Goal: Find specific page/section: Find specific page/section

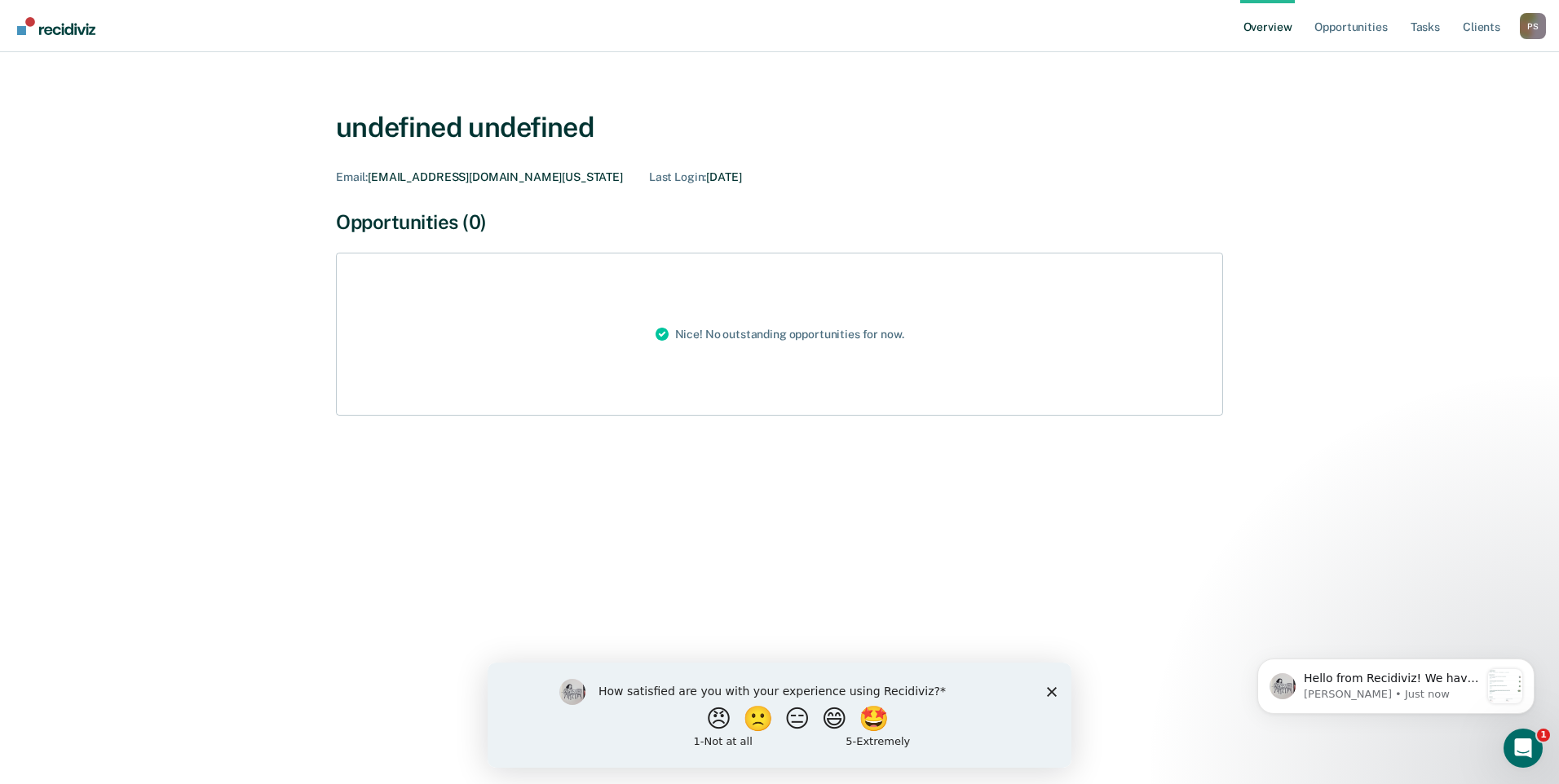
click at [59, 36] on link "Go to Recidiviz Home" at bounding box center [56, 26] width 87 height 51
click at [1422, 36] on link "Tasks" at bounding box center [1425, 26] width 36 height 52
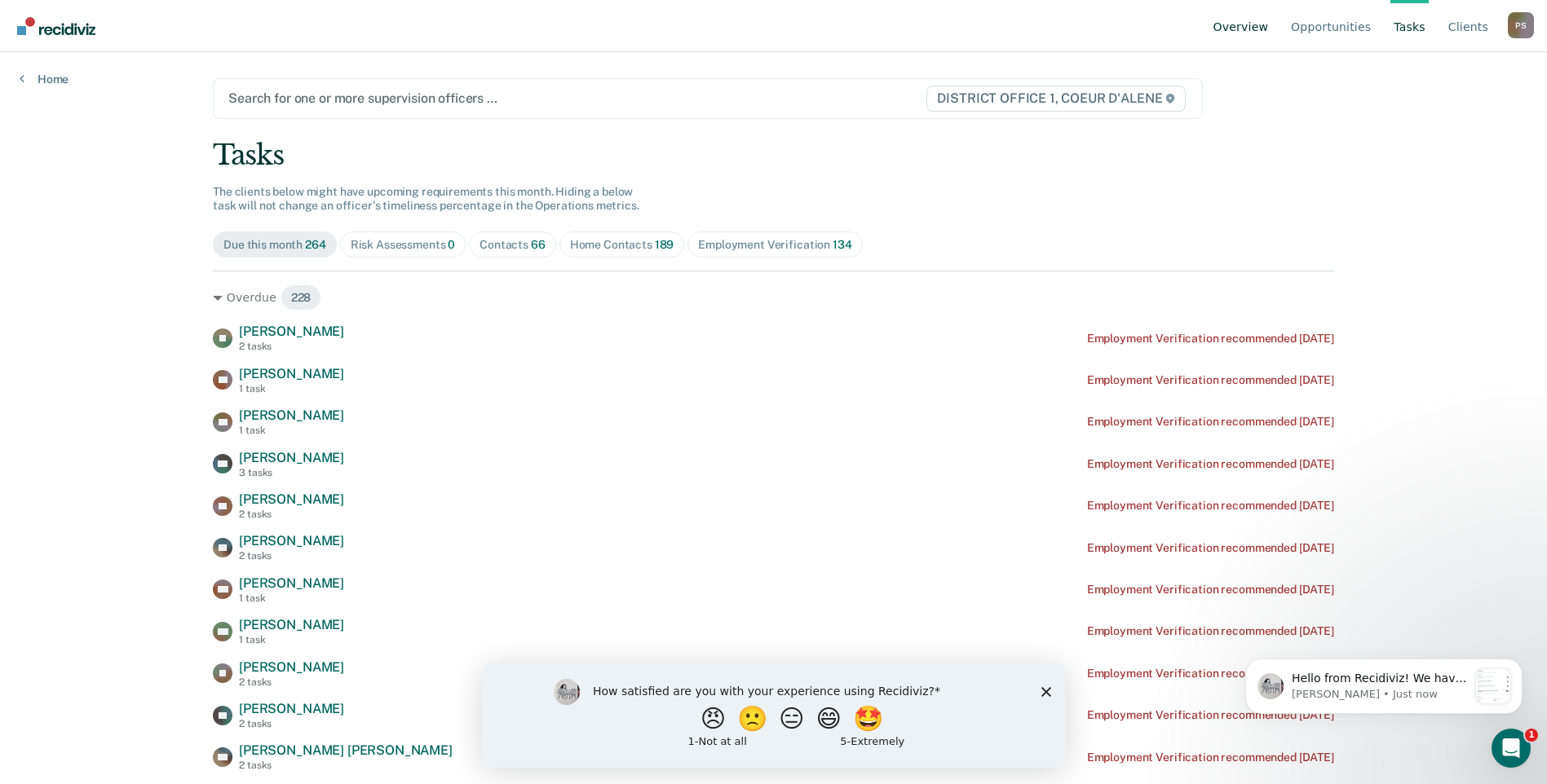
click at [1252, 43] on link "Overview" at bounding box center [1240, 26] width 62 height 52
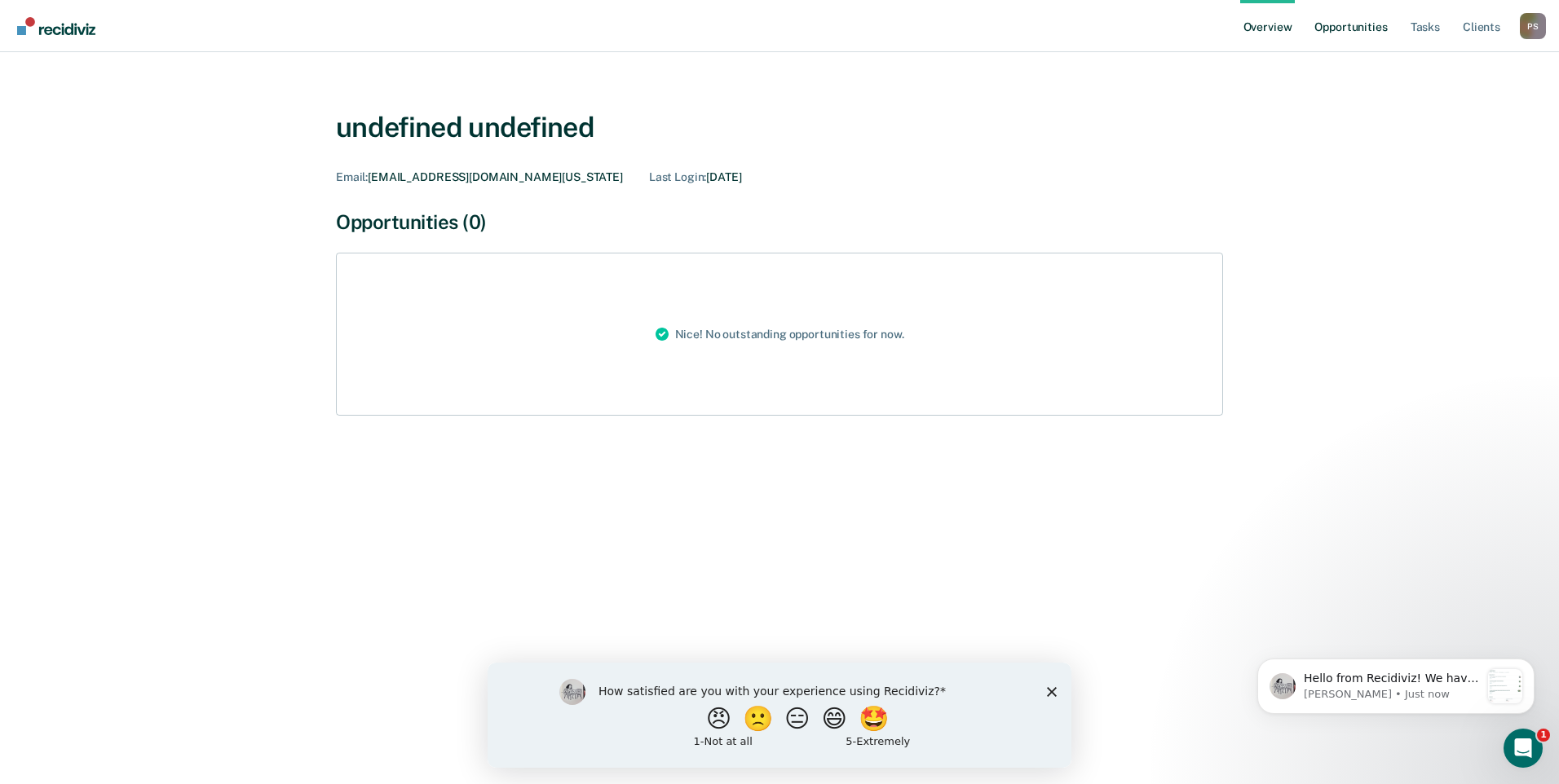
click at [1334, 48] on link "Opportunities" at bounding box center [1351, 26] width 79 height 52
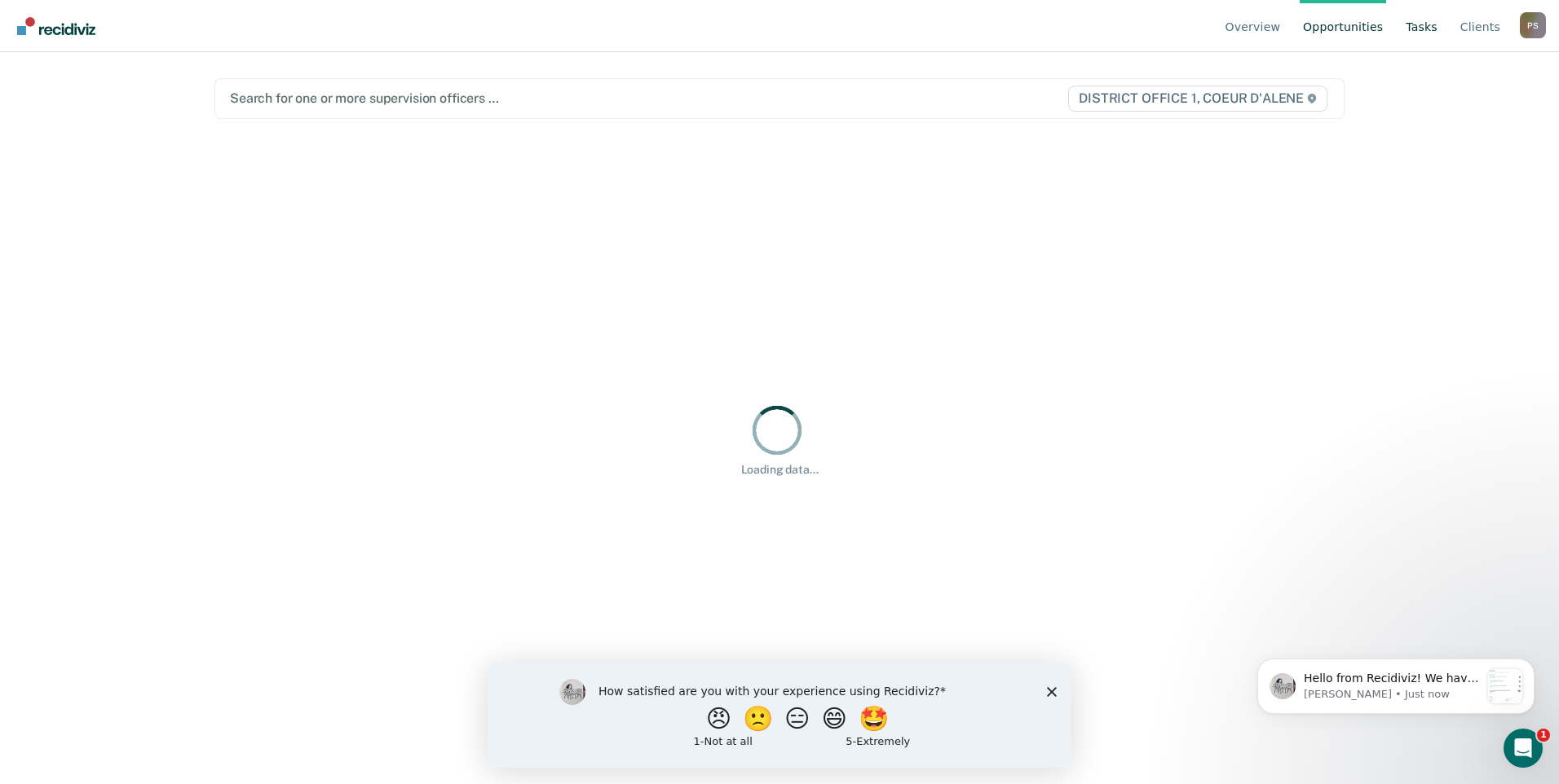
click at [1418, 33] on link "Tasks" at bounding box center [1421, 26] width 38 height 52
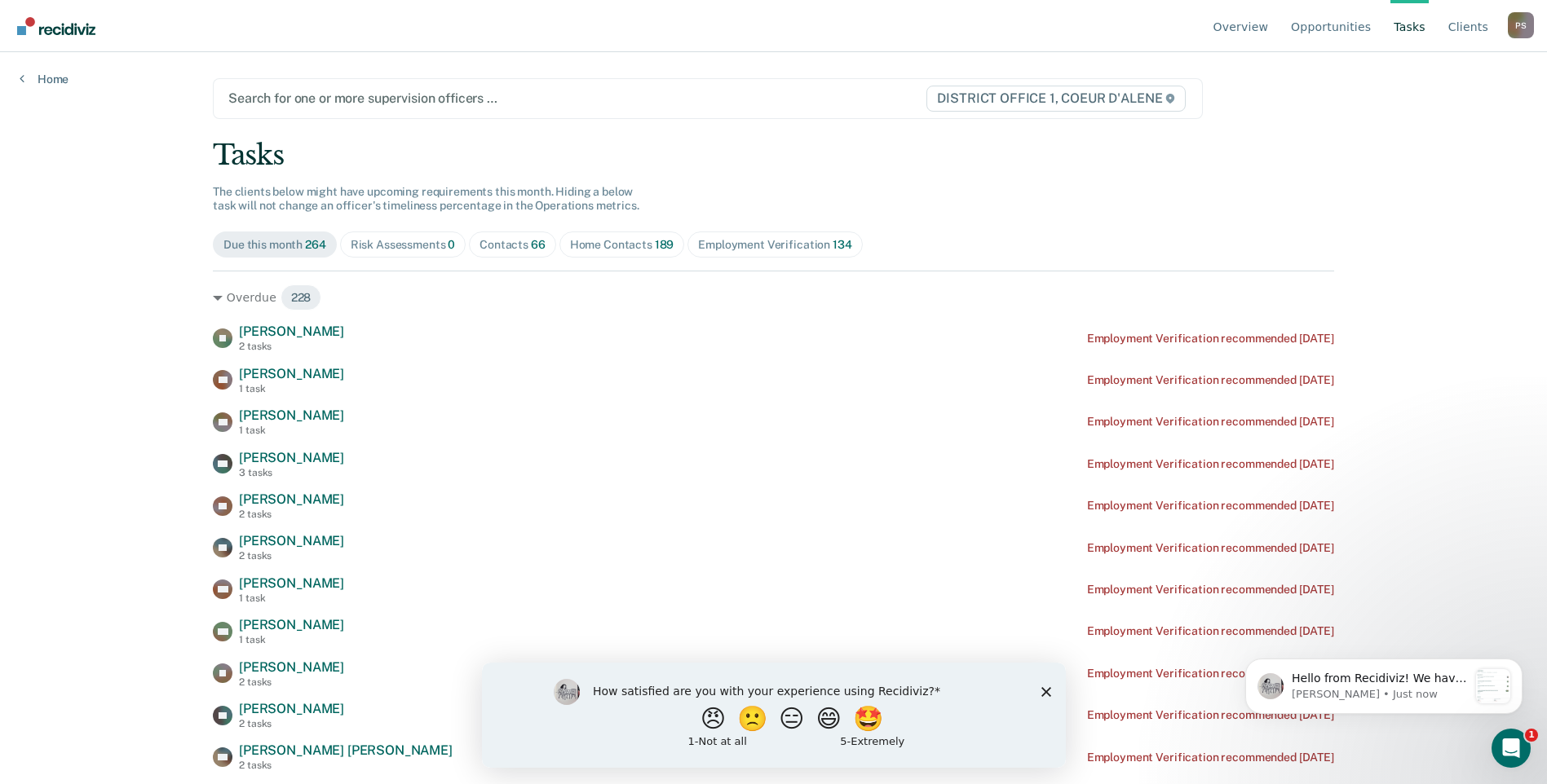
click at [443, 121] on main "Search for one or more supervision officers … DISTRICT OFFICE 1, COEUR D'ALENE …" at bounding box center [774, 398] width 1161 height 693
click at [434, 112] on div "Search for one or more supervision officers … DISTRICT OFFICE 1, COEUR D'ALENE" at bounding box center [708, 98] width 990 height 40
click at [422, 102] on div at bounding box center [563, 97] width 670 height 19
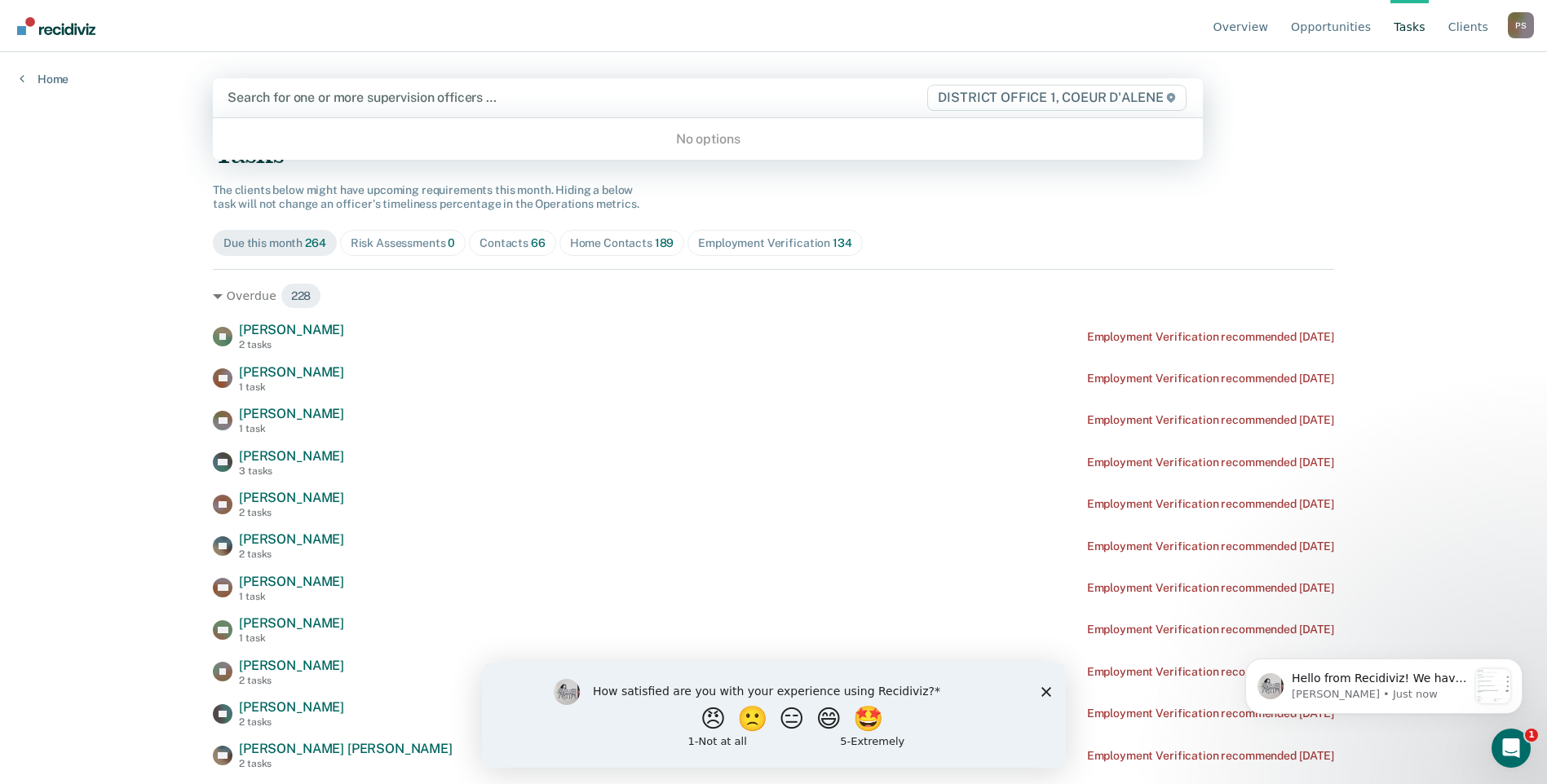
click at [422, 102] on div at bounding box center [562, 97] width 671 height 19
type input "s"
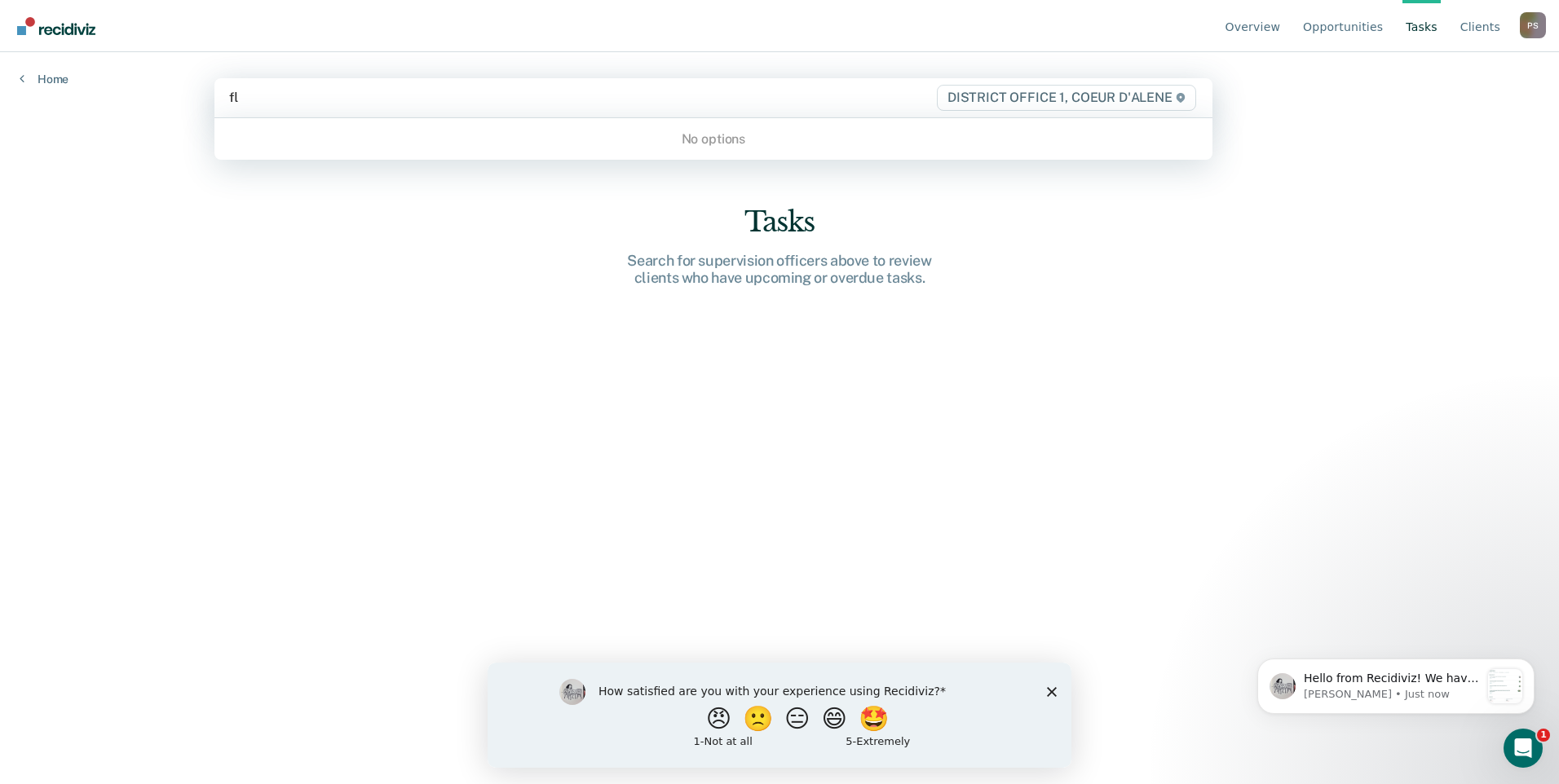
type input "f"
click at [52, 72] on link "Home" at bounding box center [44, 79] width 49 height 15
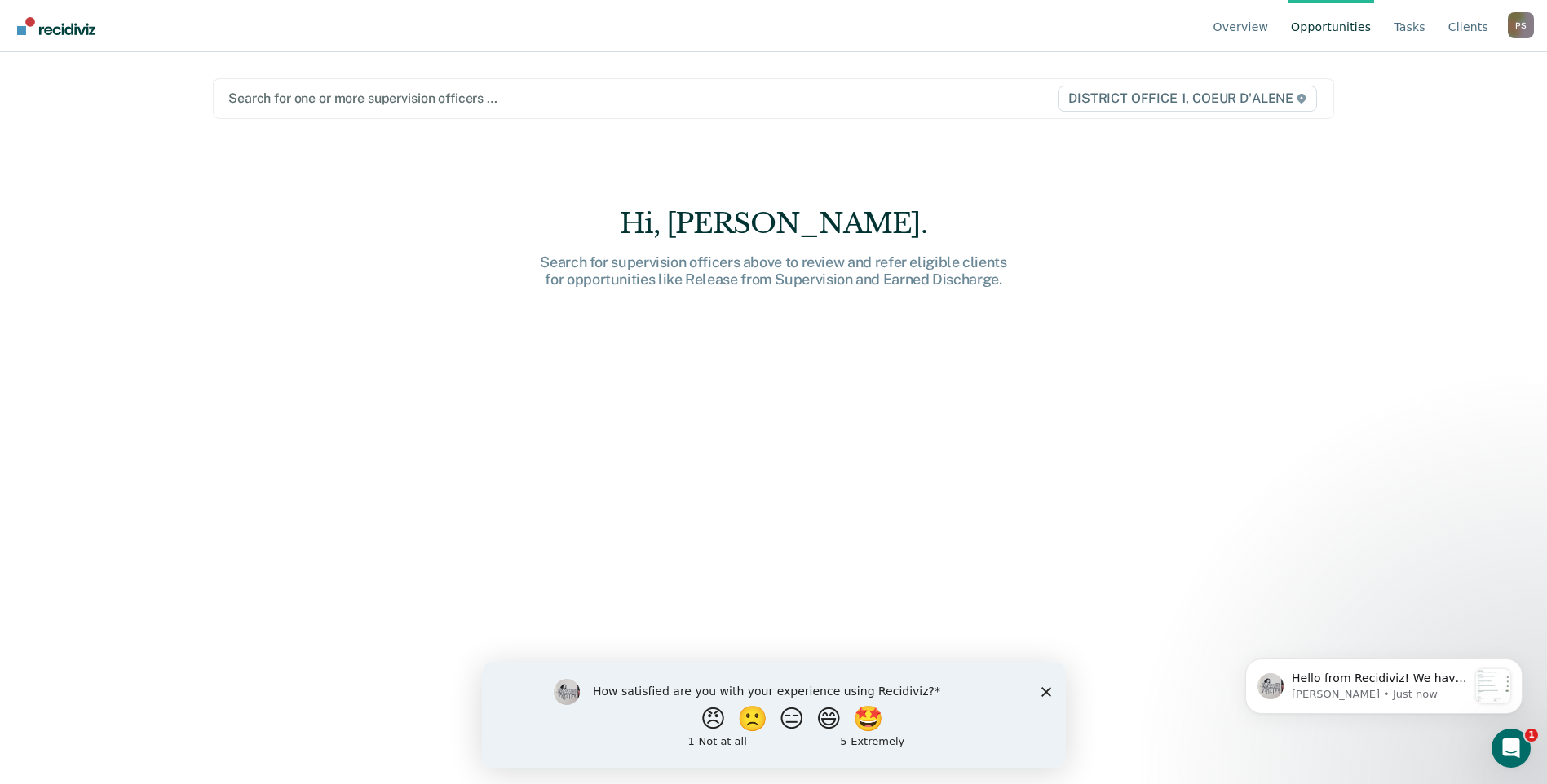
click at [1318, 27] on link "Opportunities" at bounding box center [1331, 26] width 86 height 52
click at [1250, 24] on link "Overview" at bounding box center [1240, 26] width 62 height 52
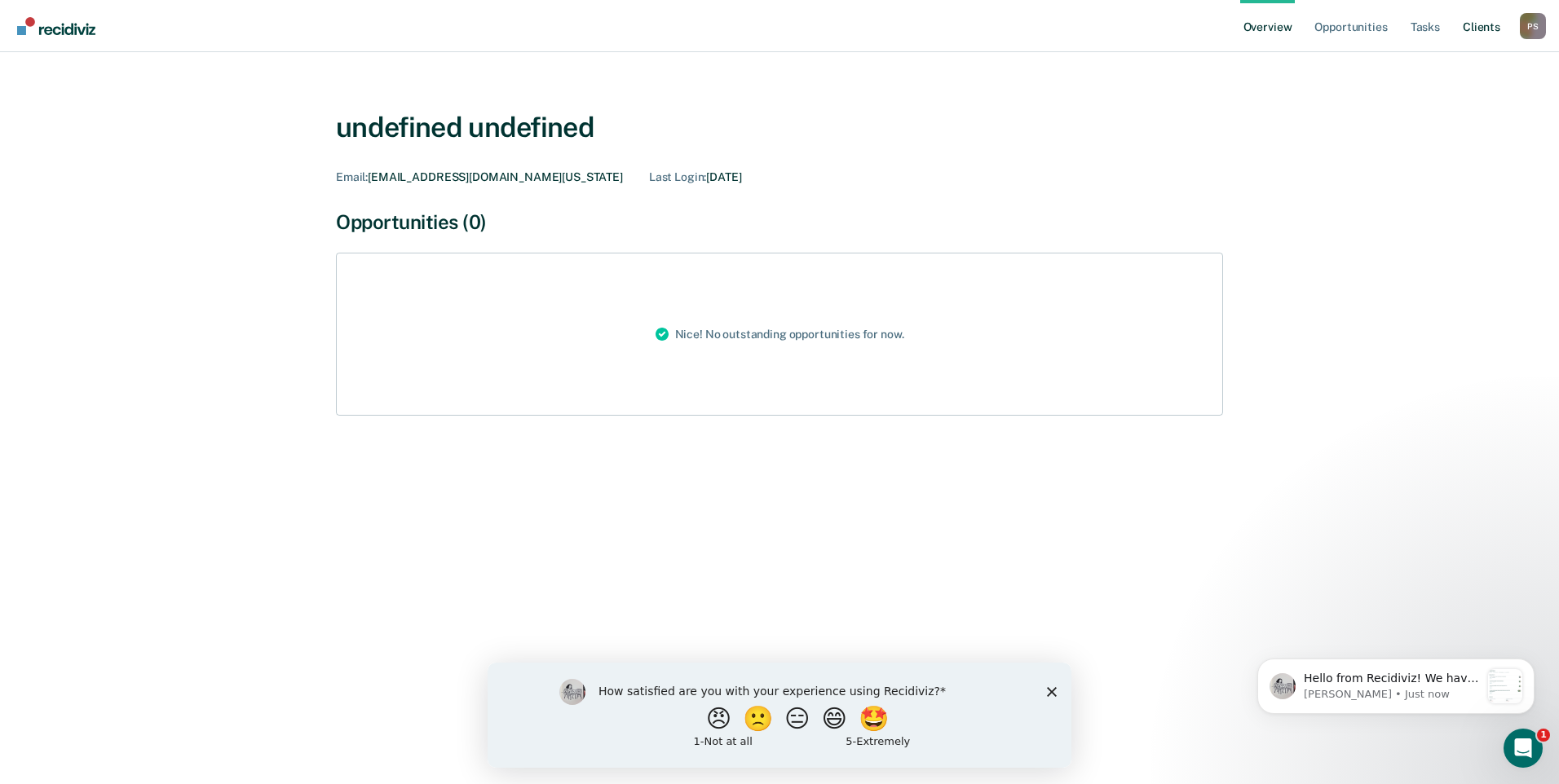
click at [1477, 31] on link "Client s" at bounding box center [1481, 26] width 44 height 52
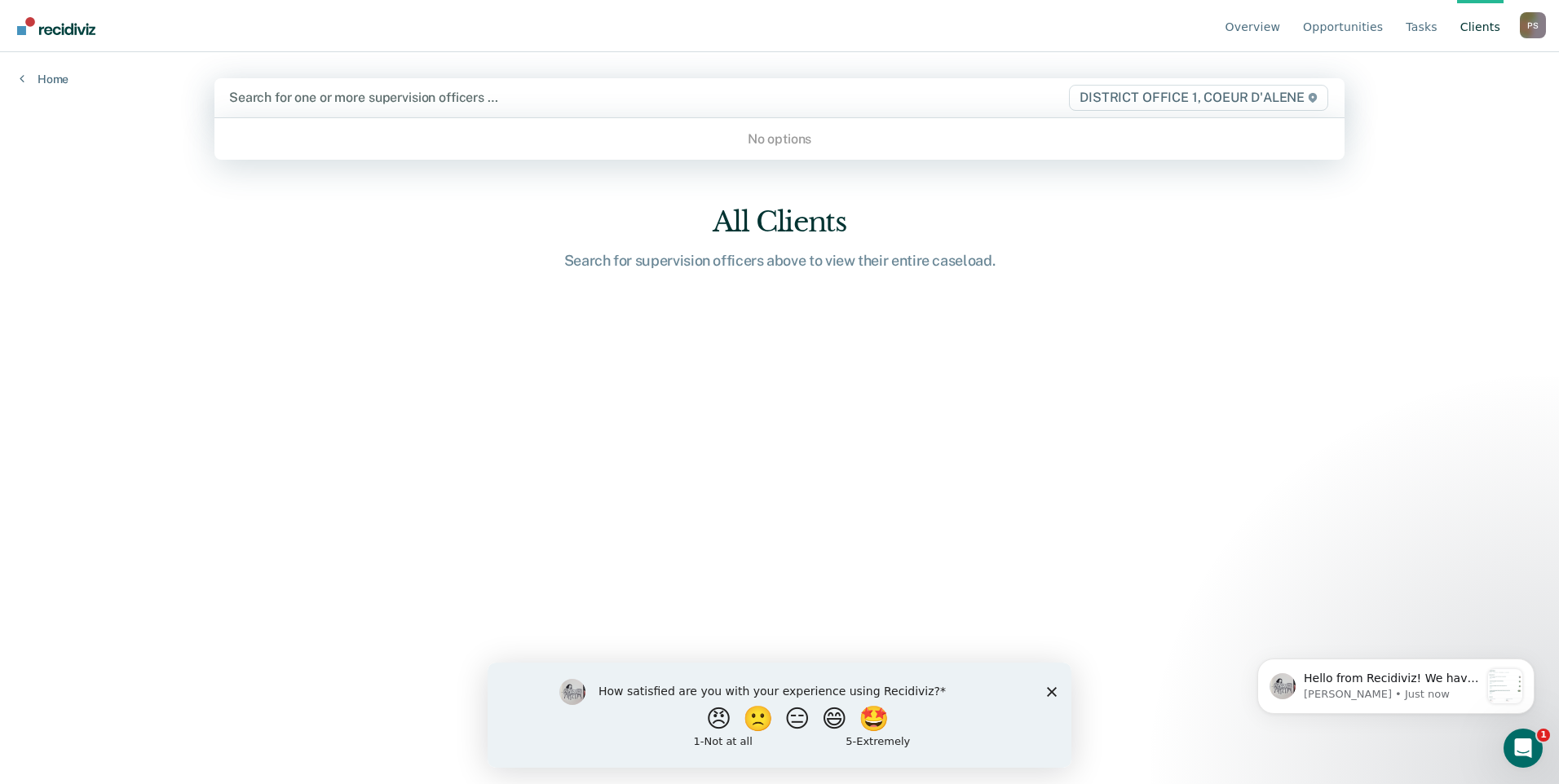
click at [433, 87] on div "Search for one or more supervision officers …" at bounding box center [613, 97] width 774 height 22
type input "f"
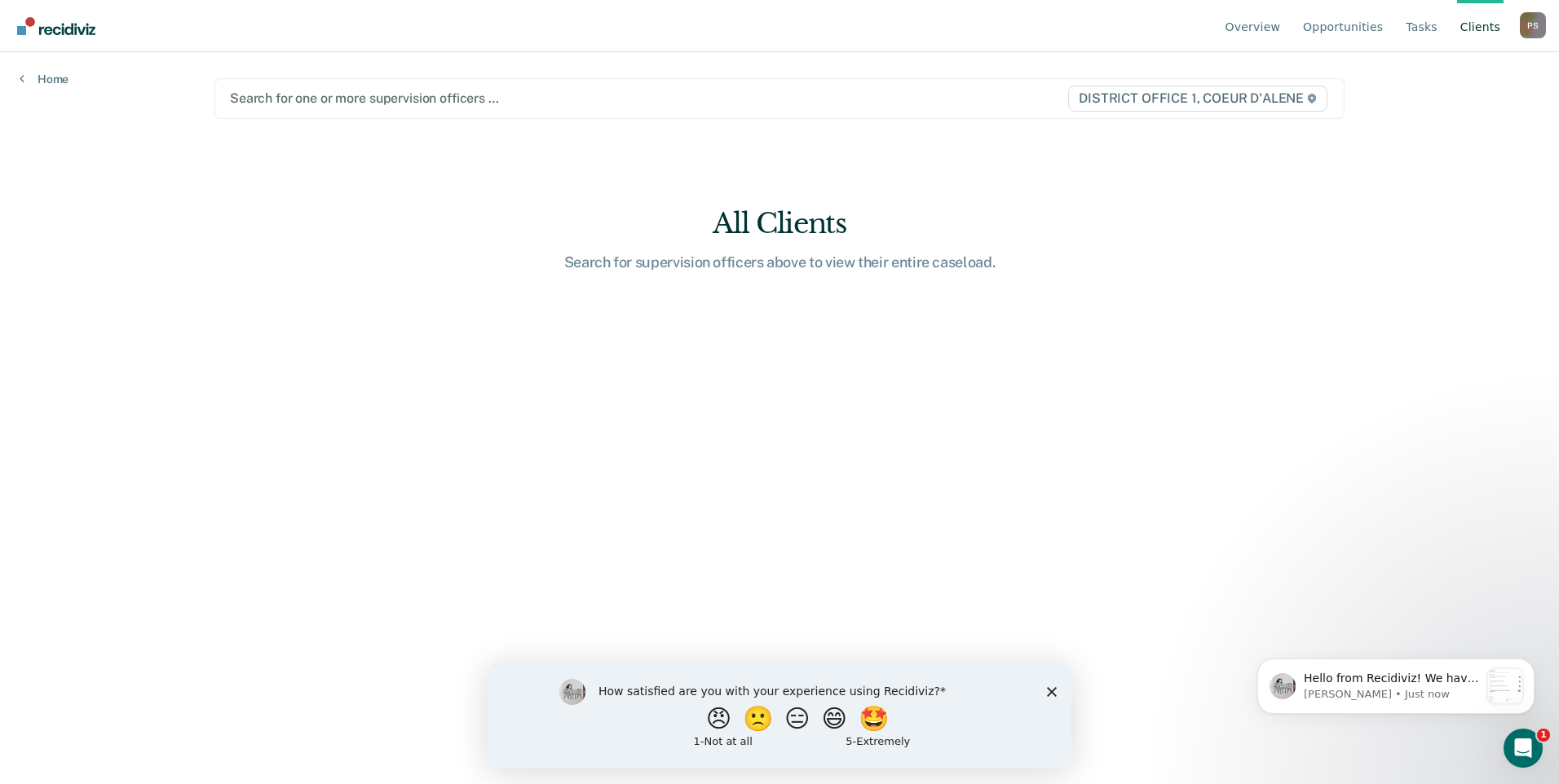
click at [1315, 102] on icon at bounding box center [1312, 98] width 10 height 10
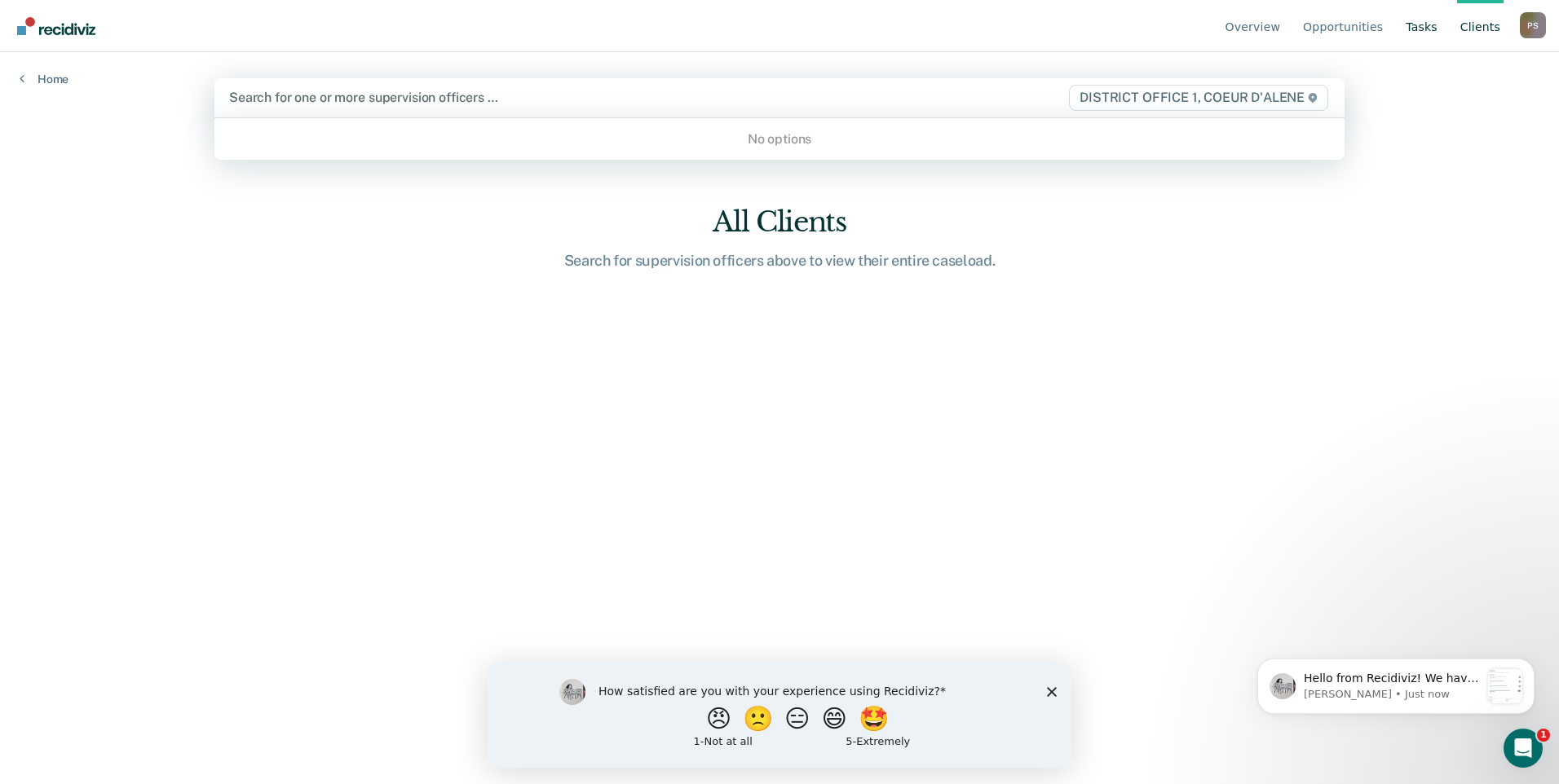
click at [1415, 23] on link "Tasks" at bounding box center [1421, 26] width 38 height 52
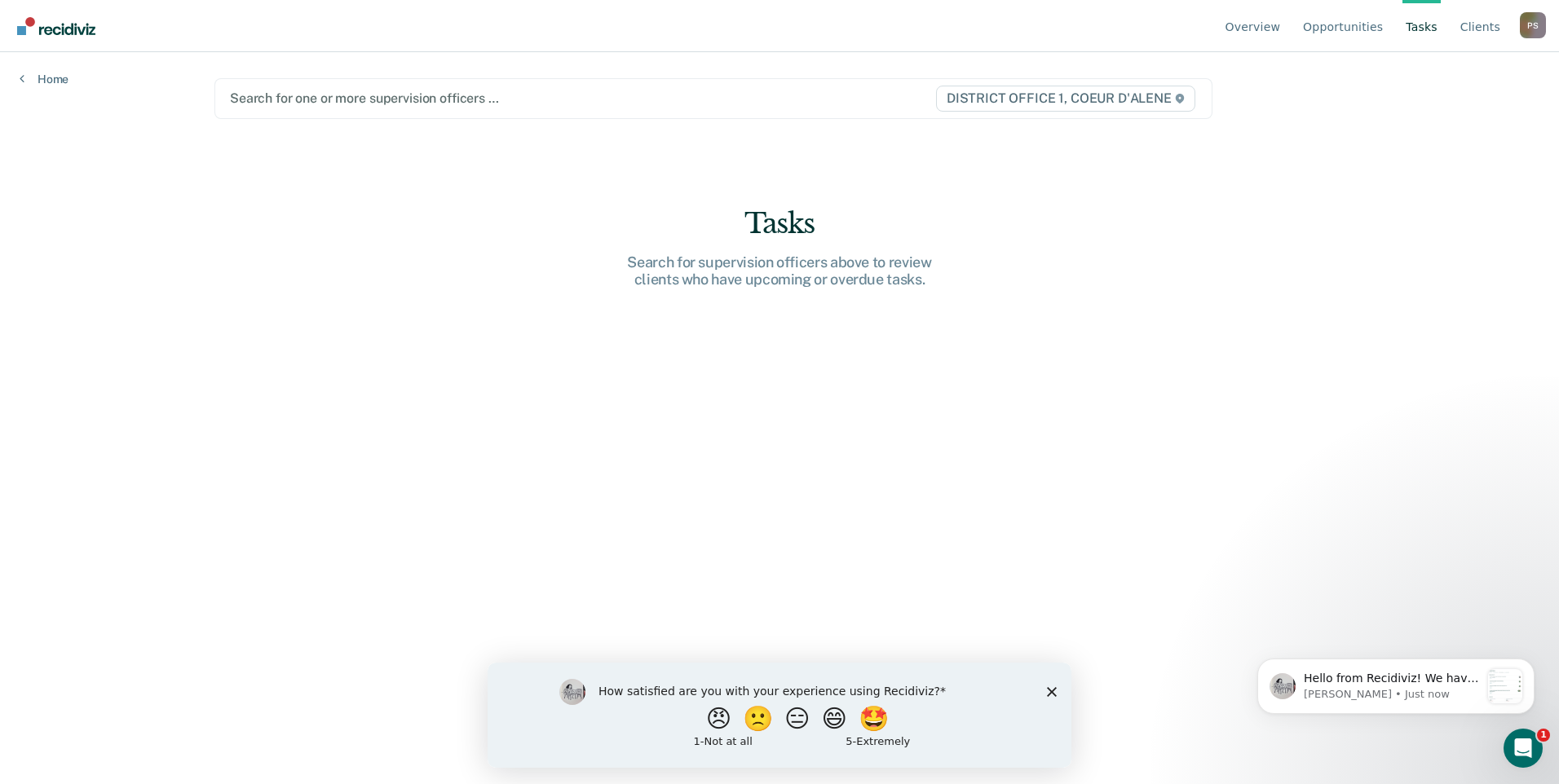
click at [1415, 23] on link "Tasks" at bounding box center [1421, 26] width 38 height 52
click at [53, 28] on img "Go to Recidiviz Home" at bounding box center [56, 26] width 79 height 18
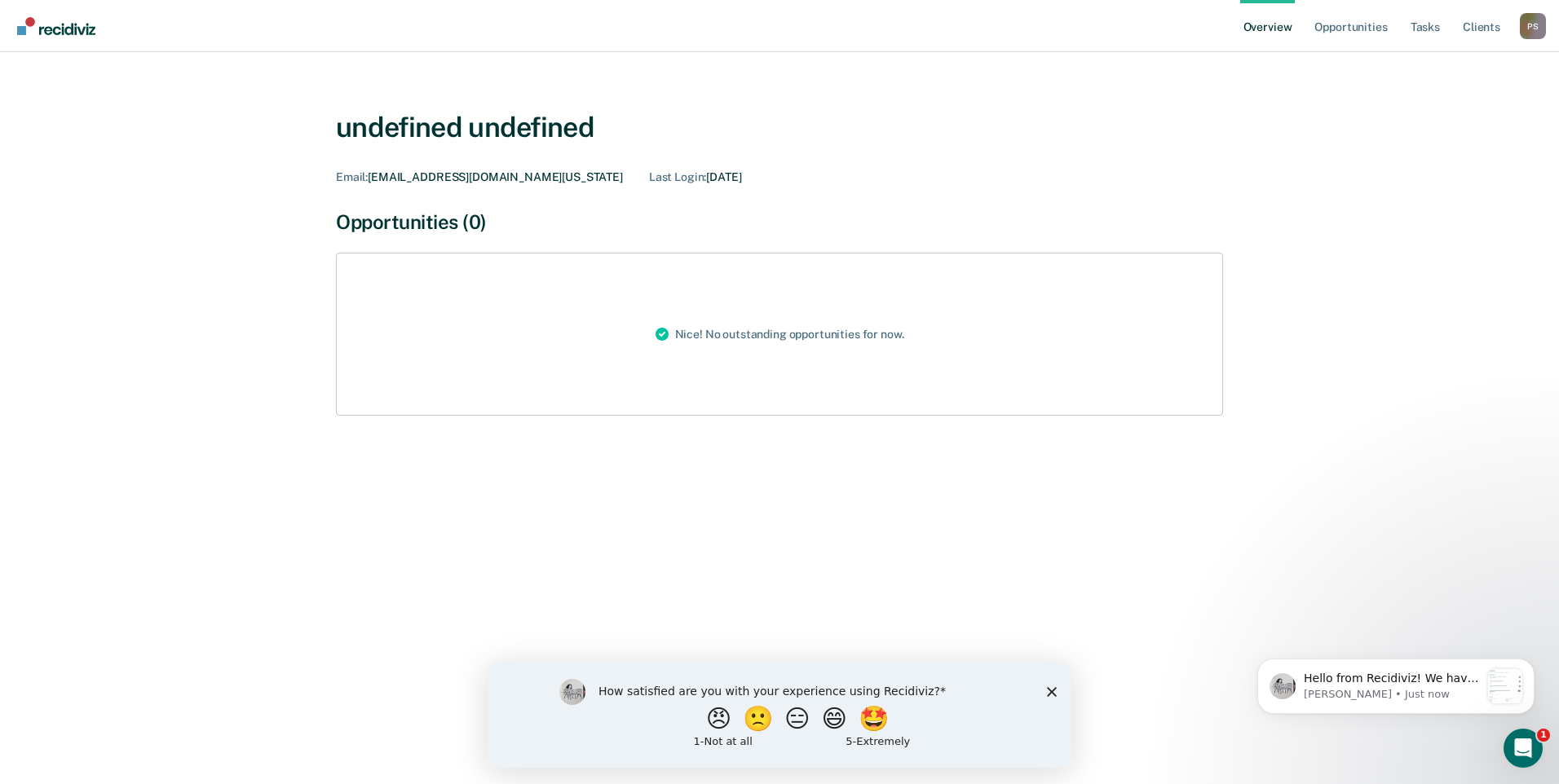
click at [1049, 700] on div "How satisfied are you with your experience using Recidiviz? 😠 🙁 😑 😄 🤩 1 - Not a…" at bounding box center [780, 714] width 584 height 105
click at [1055, 696] on icon "Close survey" at bounding box center [1052, 692] width 10 height 10
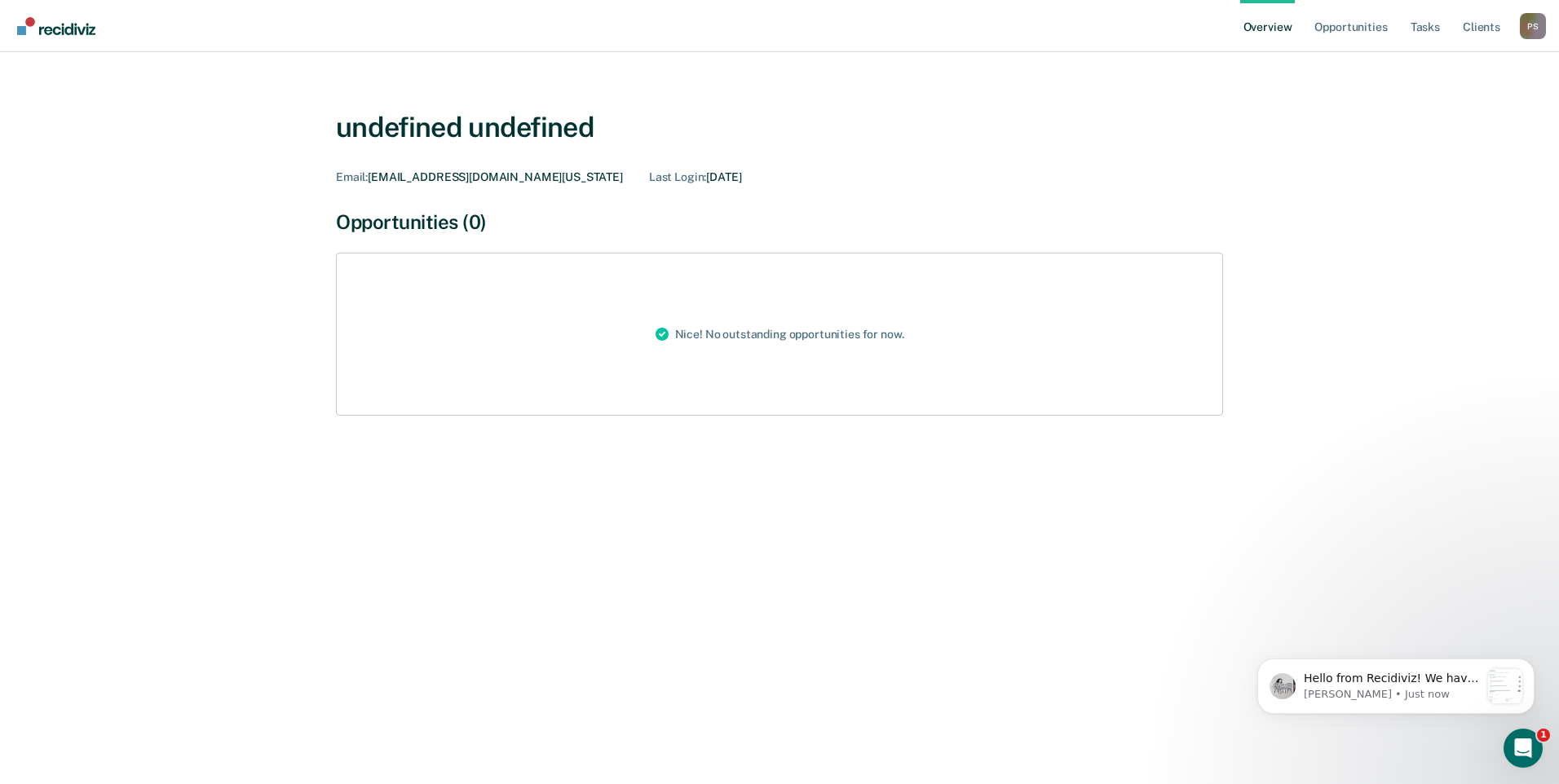
click at [53, 40] on link "Go to Recidiviz Home" at bounding box center [56, 26] width 87 height 51
click at [649, 175] on div "Last Login : [DATE]" at bounding box center [695, 177] width 93 height 14
click at [1319, 38] on link "Opportunities" at bounding box center [1351, 26] width 79 height 52
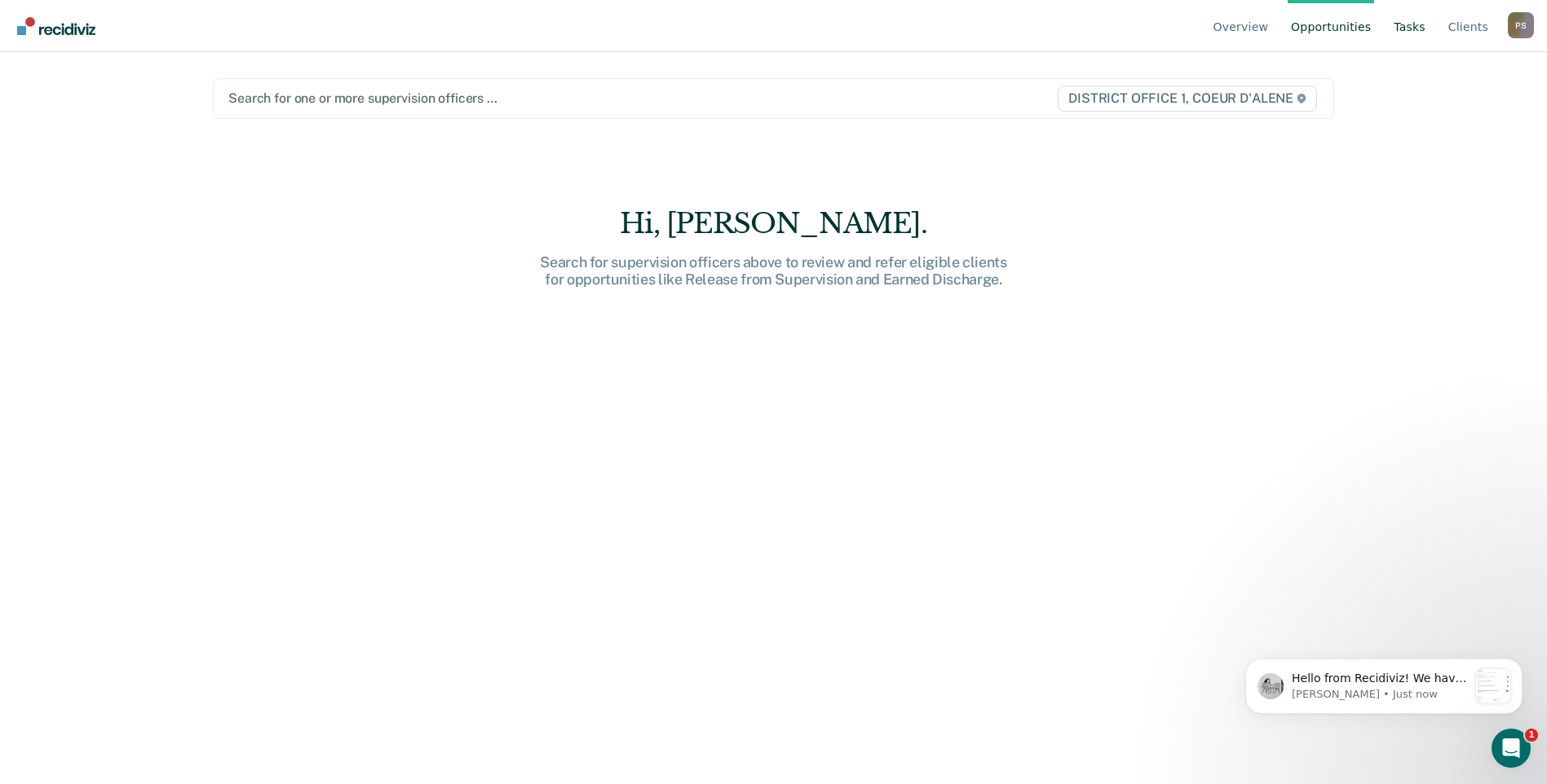
click at [1401, 36] on link "Tasks" at bounding box center [1409, 26] width 38 height 52
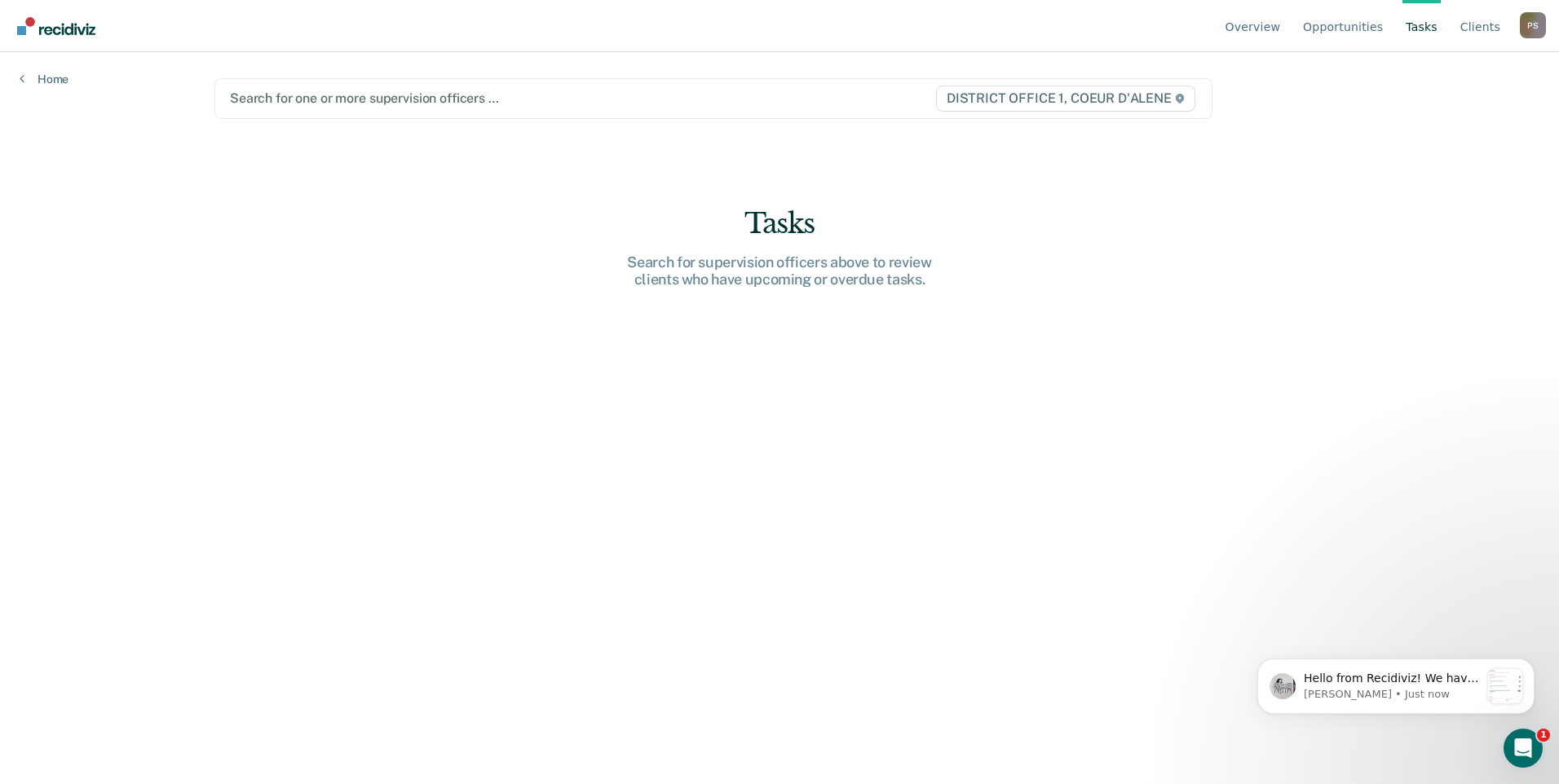
click at [1532, 29] on div "P S" at bounding box center [1533, 25] width 27 height 27
click at [1469, 22] on link "Client s" at bounding box center [1480, 26] width 46 height 52
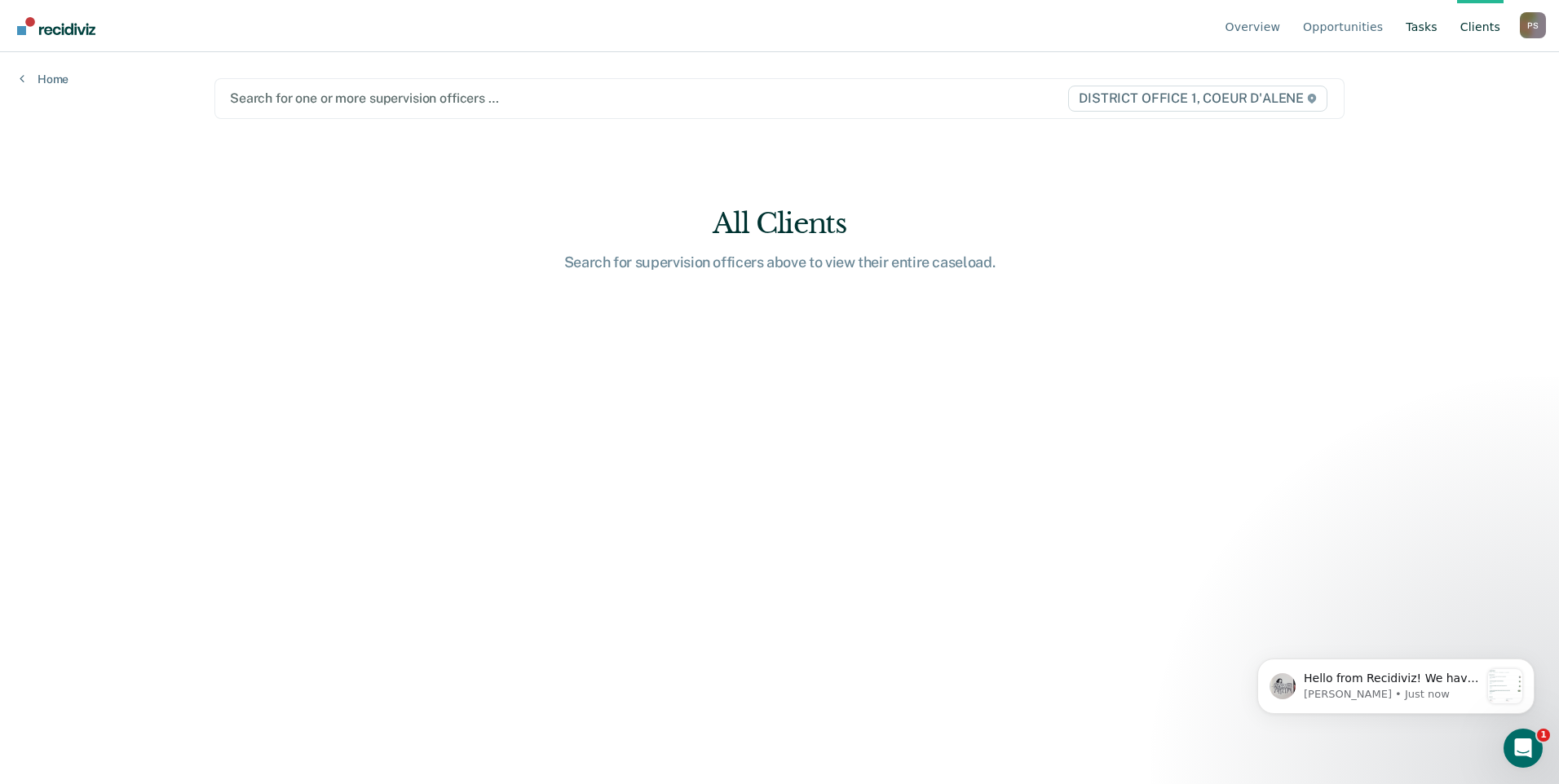
click at [1415, 22] on link "Tasks" at bounding box center [1421, 26] width 38 height 52
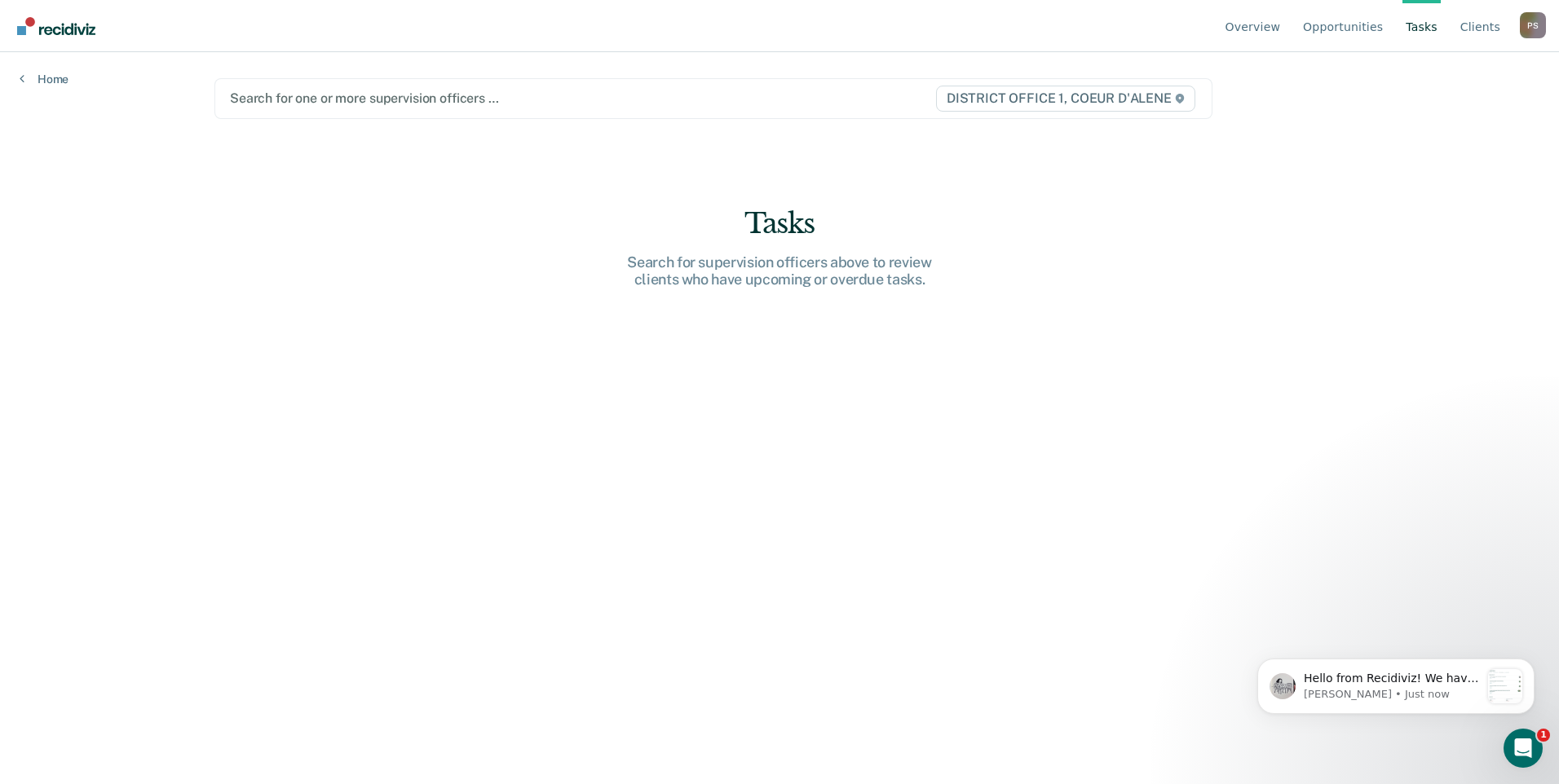
click at [1415, 22] on link "Tasks" at bounding box center [1421, 26] width 38 height 52
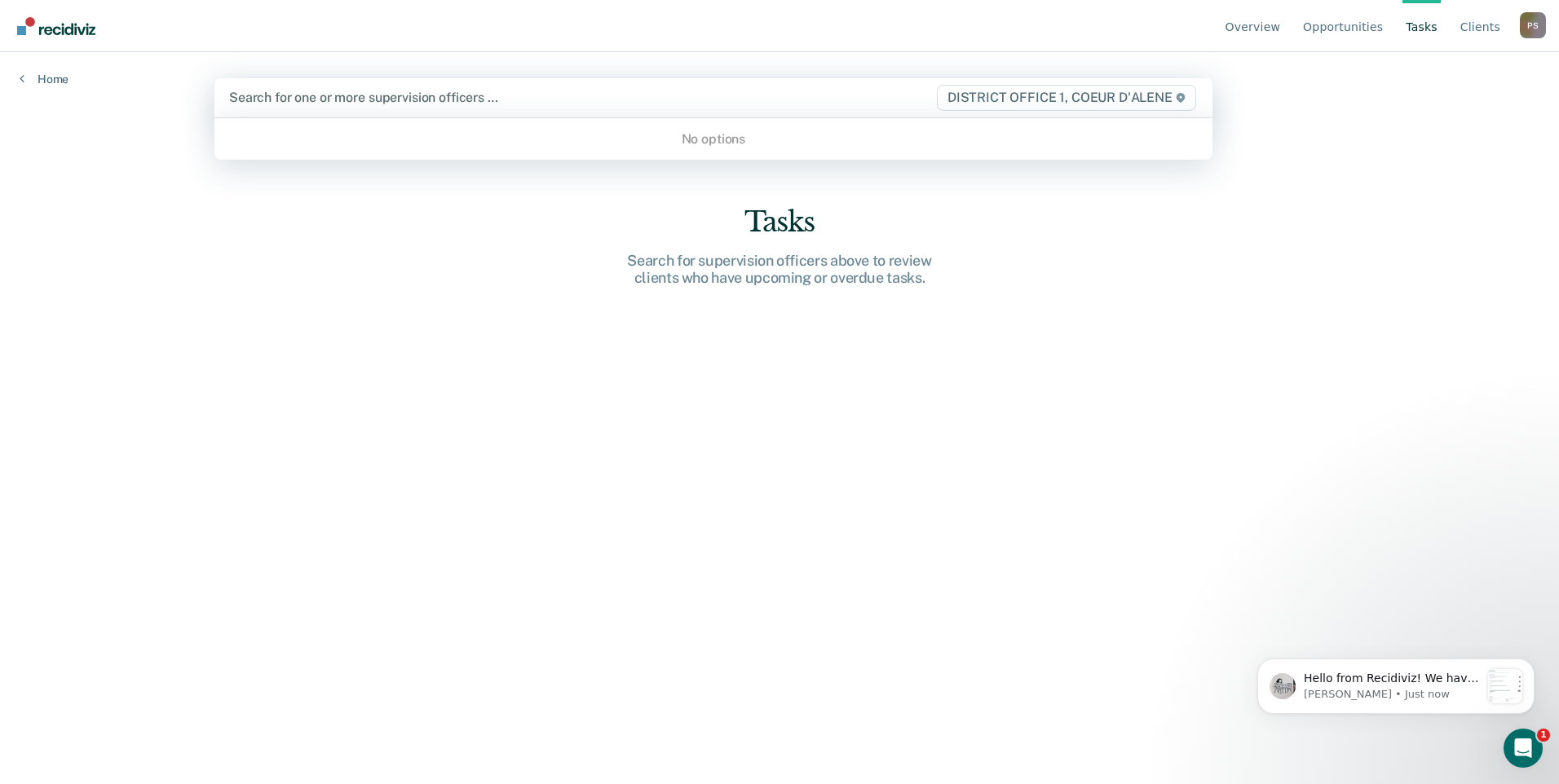
drag, startPoint x: 515, startPoint y: 98, endPoint x: 473, endPoint y: 98, distance: 42.0
click at [514, 98] on div at bounding box center [567, 97] width 677 height 19
click at [467, 100] on div at bounding box center [567, 97] width 677 height 19
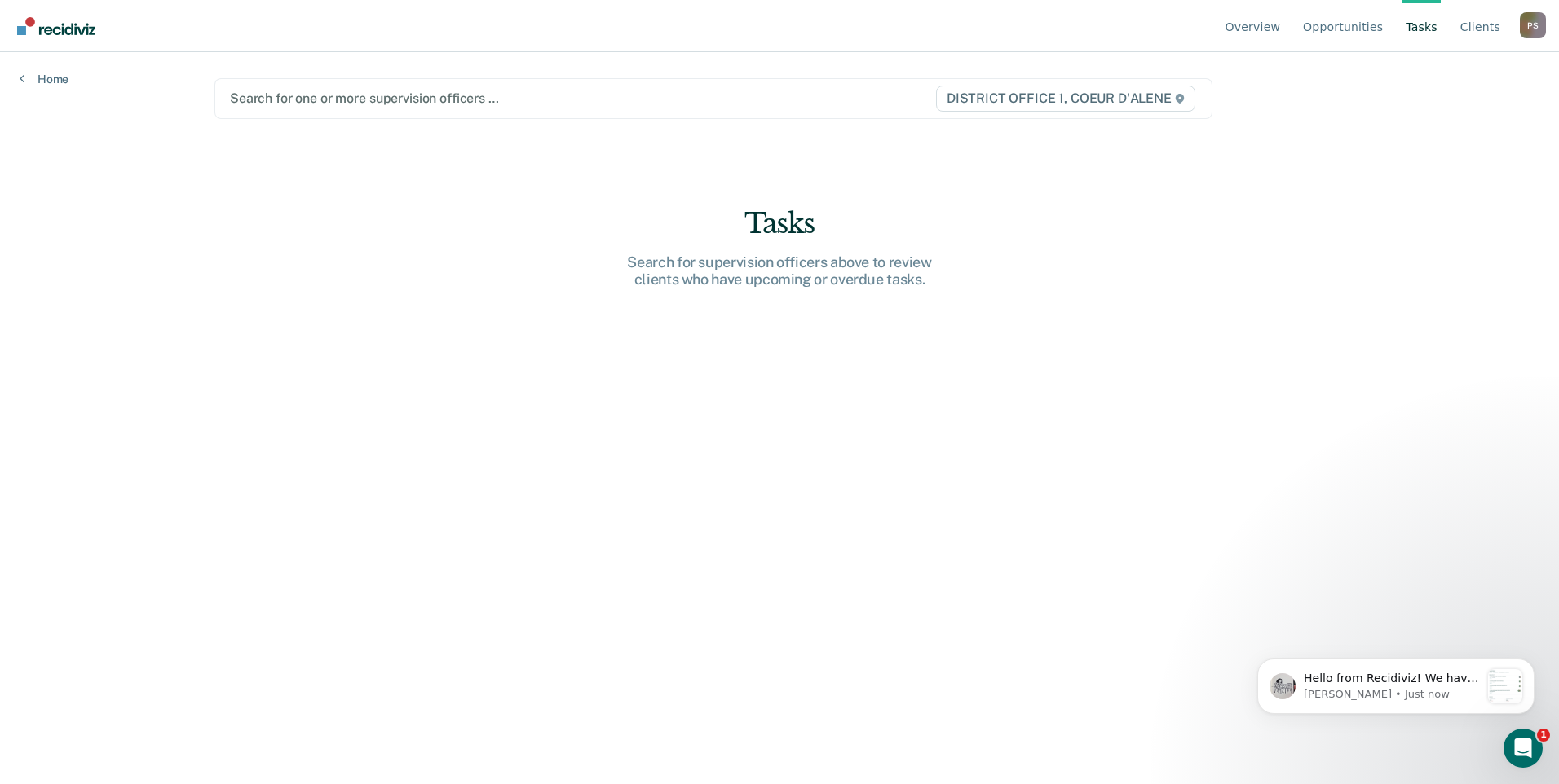
click at [467, 100] on div at bounding box center [568, 97] width 676 height 19
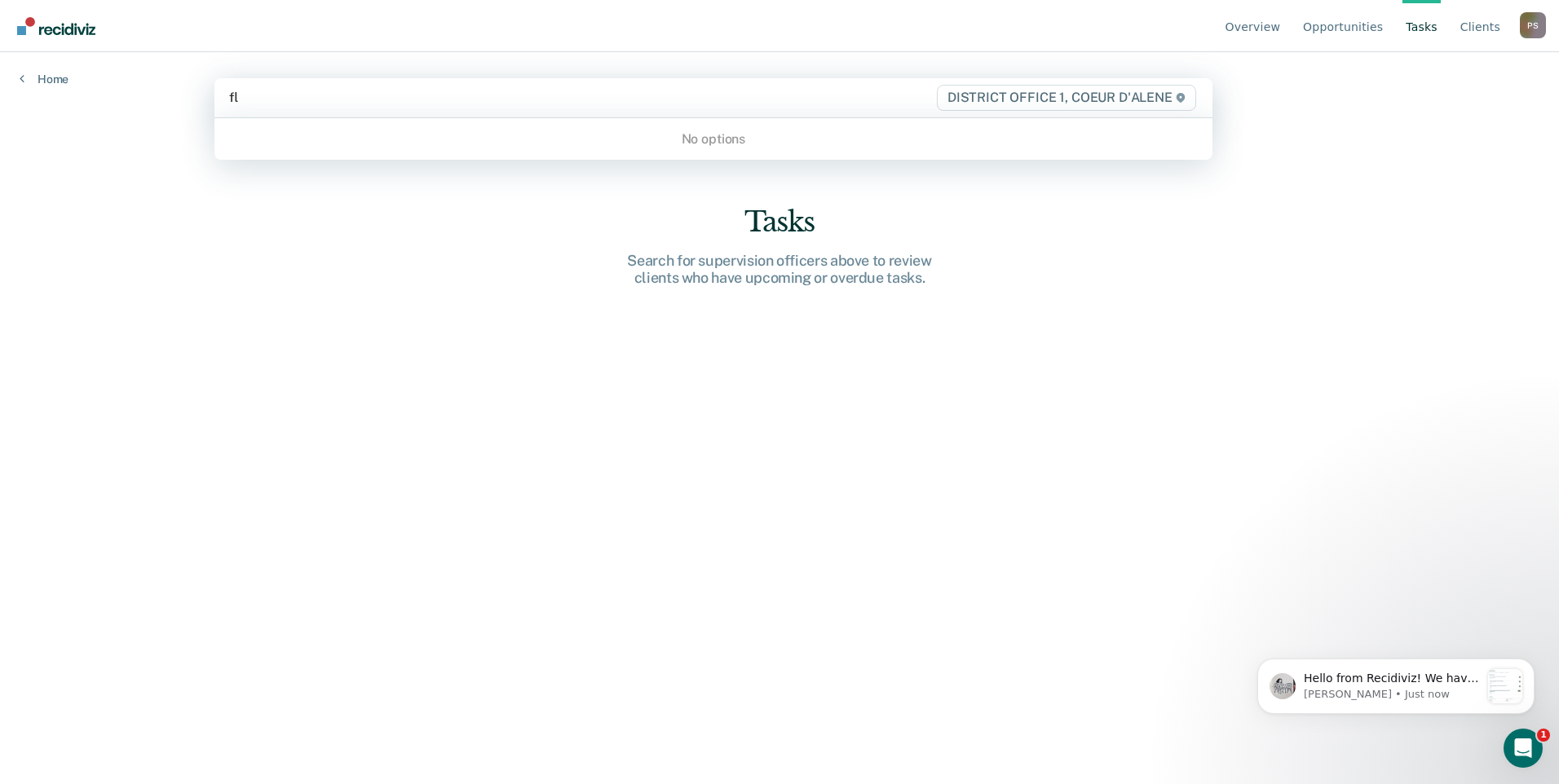
type input "f"
